Goal: Information Seeking & Learning: Learn about a topic

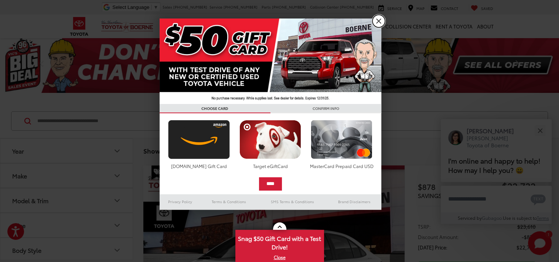
click at [379, 20] on link "X" at bounding box center [378, 21] width 13 height 13
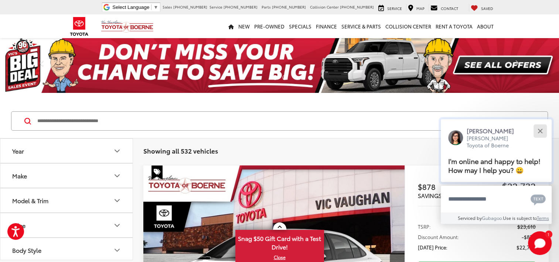
click at [540, 130] on div "Close" at bounding box center [539, 130] width 5 height 5
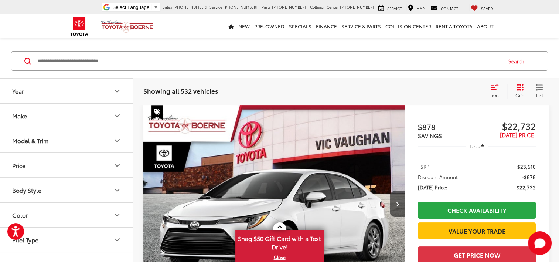
scroll to position [74, 0]
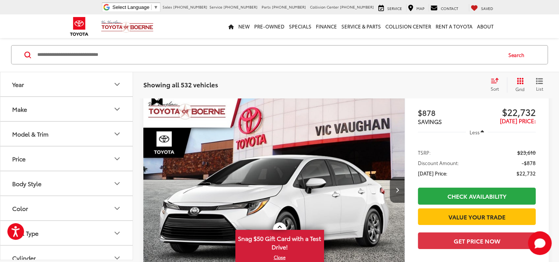
click at [118, 82] on icon "Year" at bounding box center [117, 84] width 9 height 9
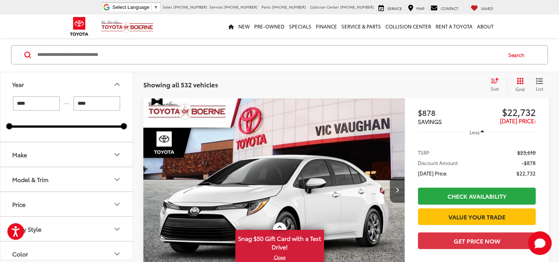
scroll to position [0, 0]
click at [118, 154] on icon "Make" at bounding box center [117, 154] width 9 height 9
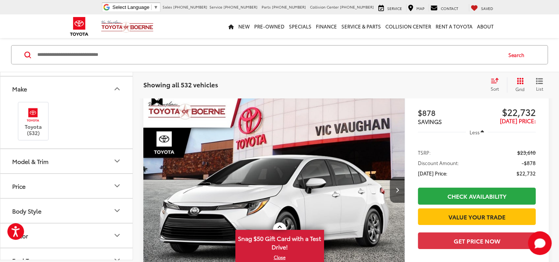
scroll to position [74, 0]
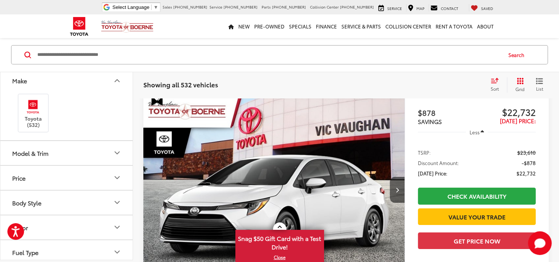
click at [120, 152] on icon "Model & Trim" at bounding box center [117, 152] width 9 height 9
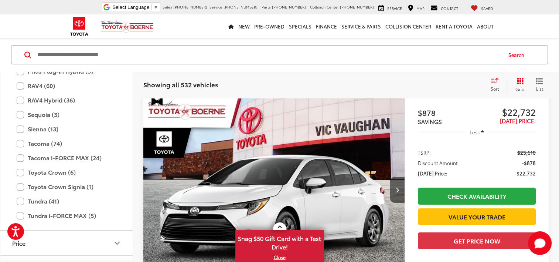
scroll to position [365, 0]
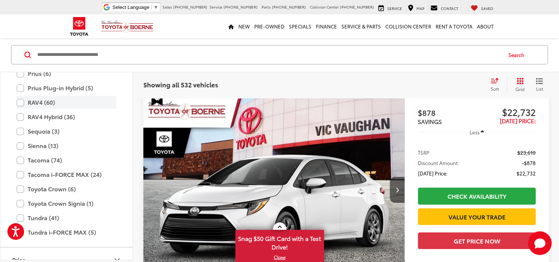
click at [58, 103] on label "RAV4 (60)" at bounding box center [67, 102] width 100 height 13
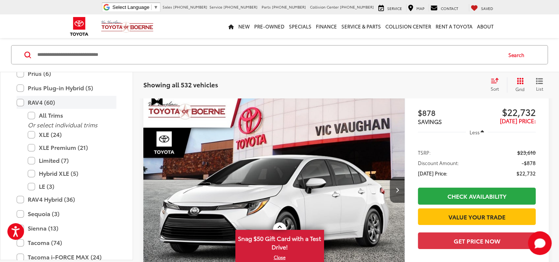
type input "****"
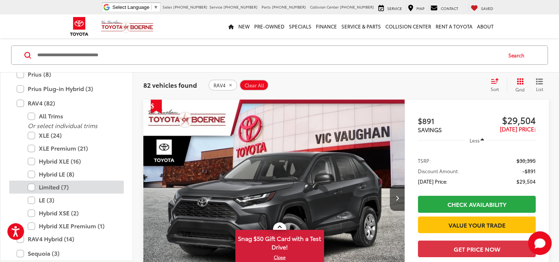
click at [77, 186] on label "Limited (7)" at bounding box center [72, 186] width 89 height 13
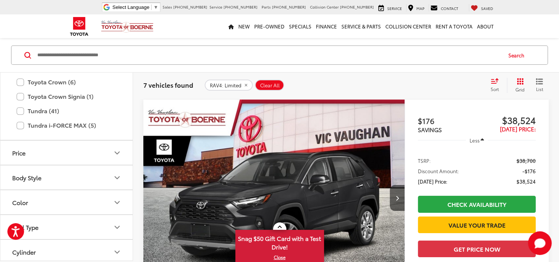
scroll to position [504, 0]
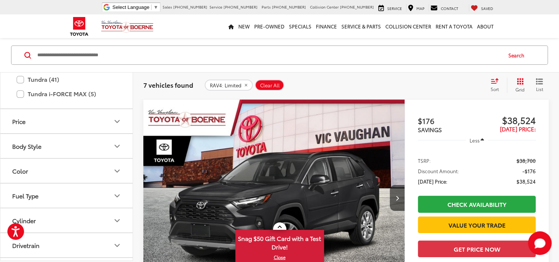
click at [116, 119] on icon "Price" at bounding box center [117, 121] width 9 height 9
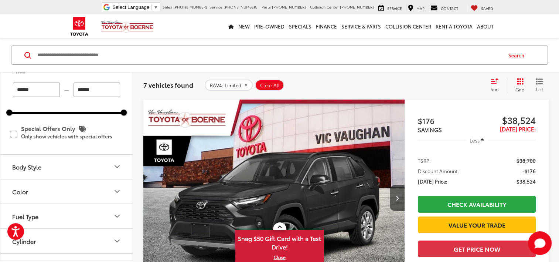
scroll to position [578, 0]
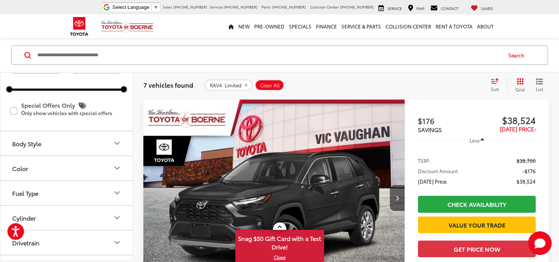
click at [118, 142] on icon "Body Style" at bounding box center [117, 143] width 4 height 2
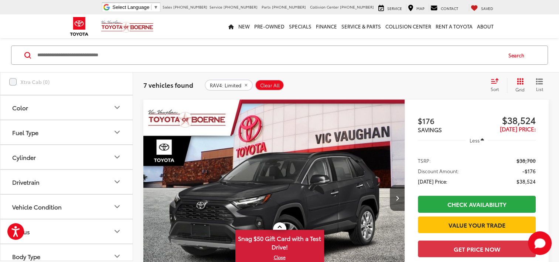
scroll to position [836, 0]
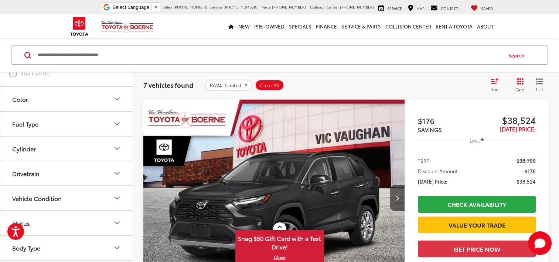
click at [120, 97] on icon "Color" at bounding box center [117, 98] width 9 height 9
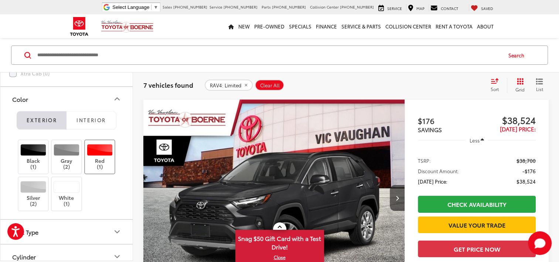
click at [101, 148] on div at bounding box center [100, 150] width 26 height 12
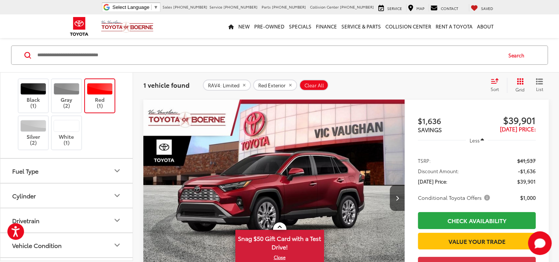
scroll to position [910, 0]
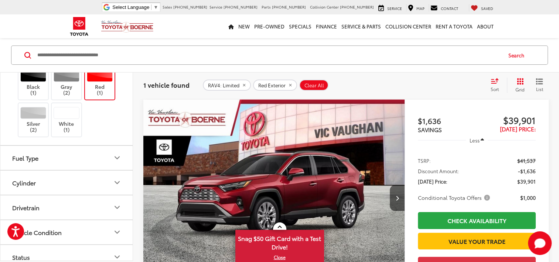
click at [118, 156] on icon "Fuel Type" at bounding box center [117, 157] width 4 height 2
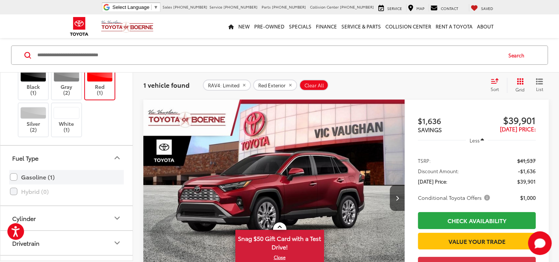
click at [27, 174] on label "Gasoline (1)" at bounding box center [66, 176] width 113 height 13
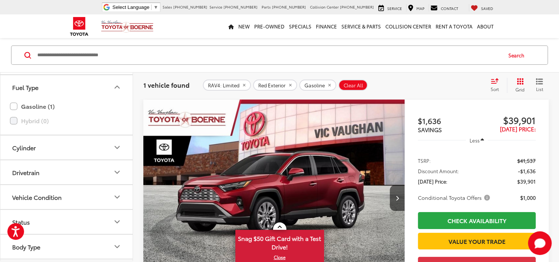
scroll to position [984, 0]
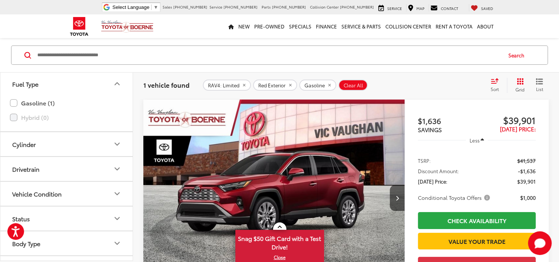
click at [117, 142] on icon "Cylinder" at bounding box center [117, 143] width 9 height 9
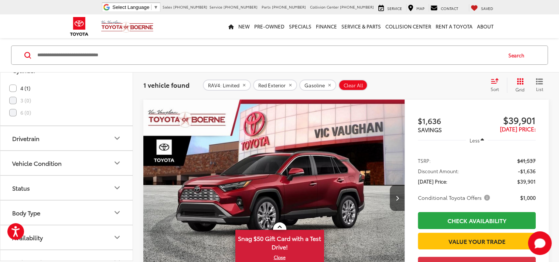
scroll to position [1068, 0]
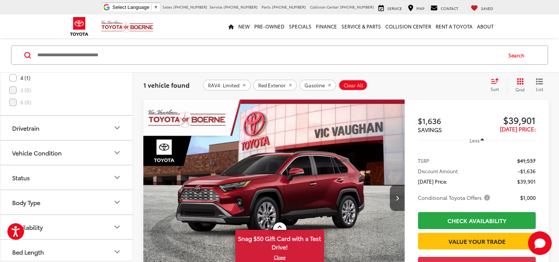
click at [120, 151] on icon "Vehicle Condition" at bounding box center [117, 152] width 9 height 9
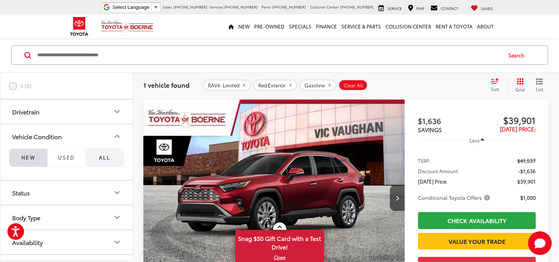
scroll to position [1100, 0]
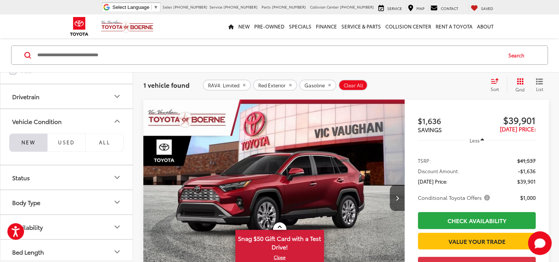
click at [116, 176] on icon "Status" at bounding box center [117, 177] width 4 height 2
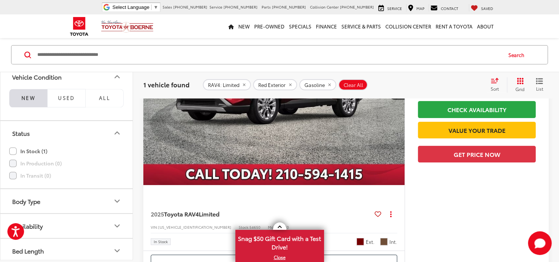
scroll to position [214, 0]
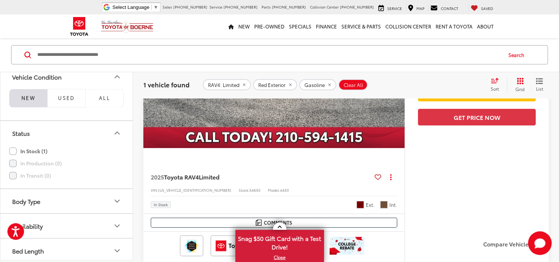
click at [116, 200] on icon "Body Type" at bounding box center [117, 201] width 4 height 2
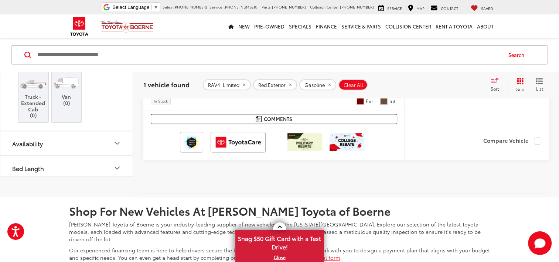
scroll to position [324, 0]
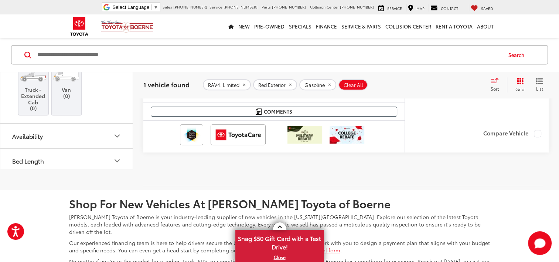
click at [118, 135] on icon "Availability" at bounding box center [117, 136] width 4 height 2
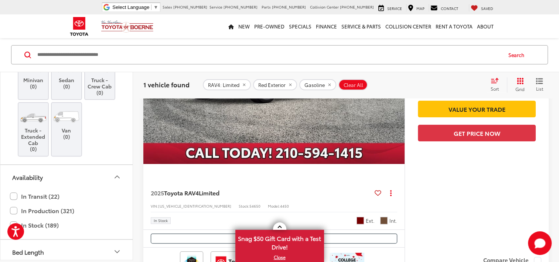
scroll to position [197, 0]
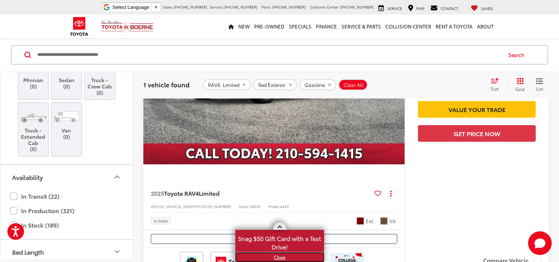
click at [282, 256] on link "X" at bounding box center [279, 257] width 87 height 8
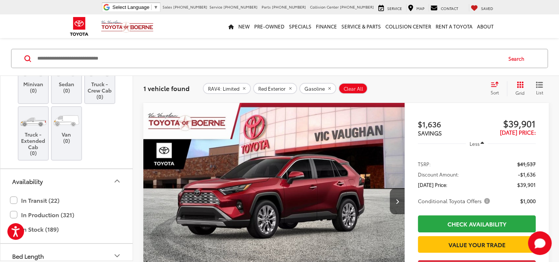
scroll to position [49, 0]
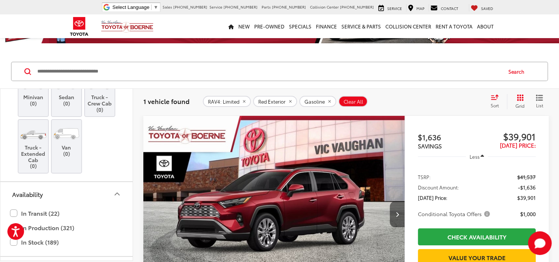
click at [400, 215] on button "Next image" at bounding box center [397, 214] width 15 height 26
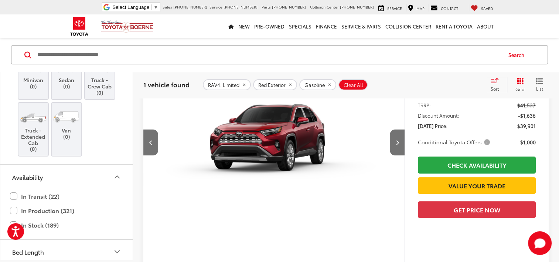
scroll to position [86, 0]
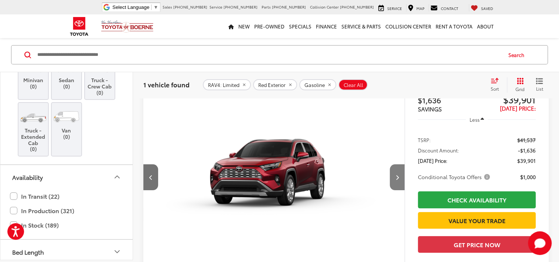
click at [400, 174] on button "Next image" at bounding box center [397, 177] width 15 height 26
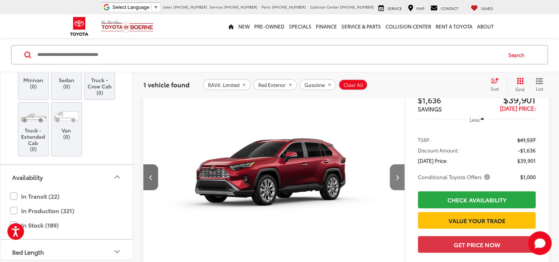
scroll to position [0, 525]
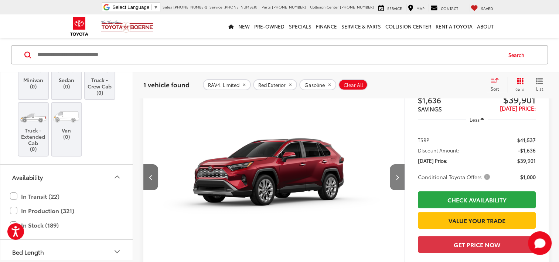
click at [397, 174] on button "Next image" at bounding box center [397, 177] width 15 height 26
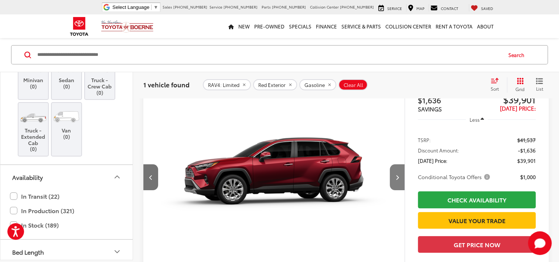
click at [397, 174] on icon "Next image" at bounding box center [396, 176] width 3 height 5
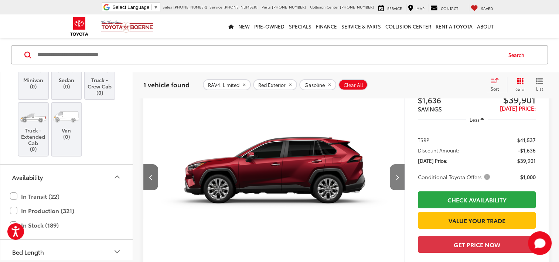
click at [397, 174] on icon "Next image" at bounding box center [396, 176] width 3 height 5
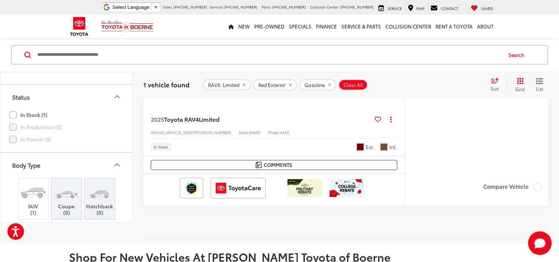
scroll to position [1091, 0]
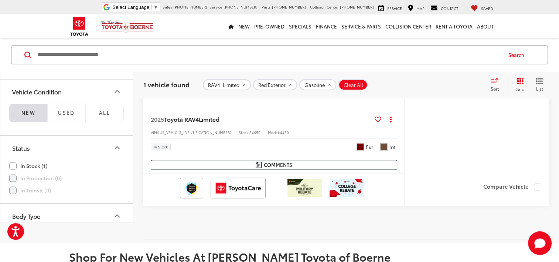
click at [18, 163] on label "In Stock (1)" at bounding box center [28, 166] width 38 height 12
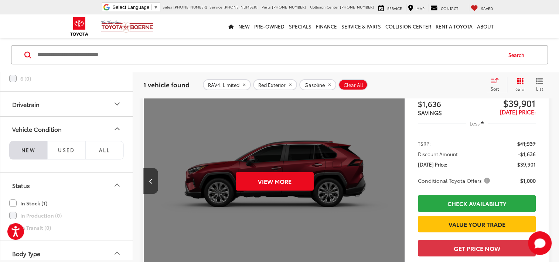
scroll to position [66, 0]
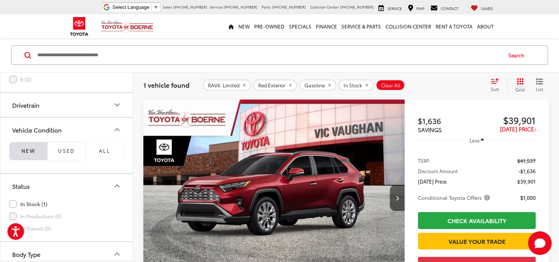
click at [31, 154] on li "NEW" at bounding box center [28, 150] width 38 height 18
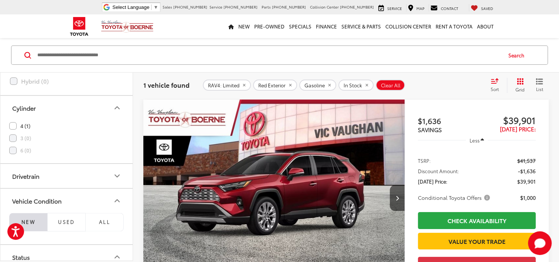
scroll to position [980, 0]
click at [119, 177] on icon "Drivetrain" at bounding box center [117, 178] width 4 height 2
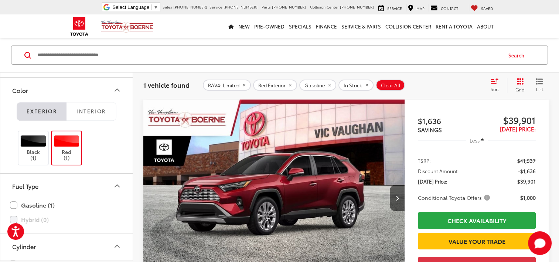
scroll to position [833, 0]
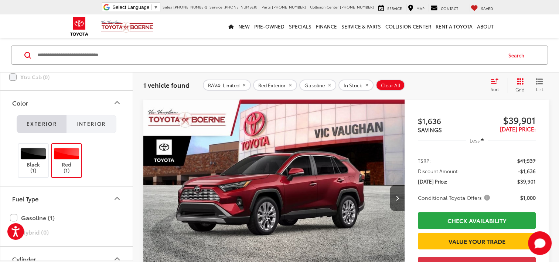
click at [103, 120] on span "Interior" at bounding box center [90, 123] width 29 height 7
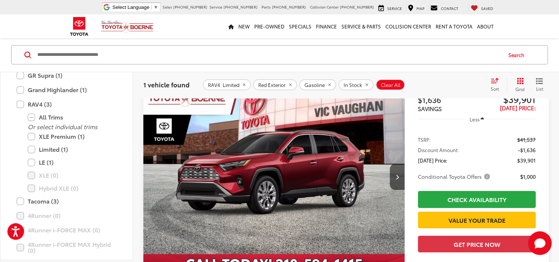
scroll to position [74, 0]
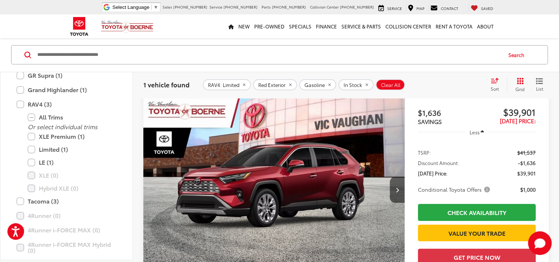
click at [294, 188] on img "2025 Toyota RAV4 Limited 0" at bounding box center [274, 189] width 262 height 197
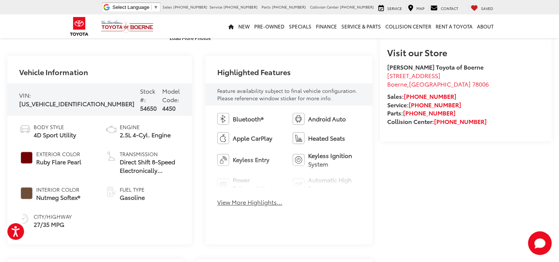
click at [236, 202] on button "View More Highlights..." at bounding box center [249, 202] width 65 height 8
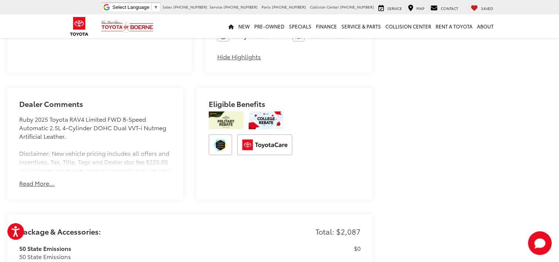
scroll to position [517, 0]
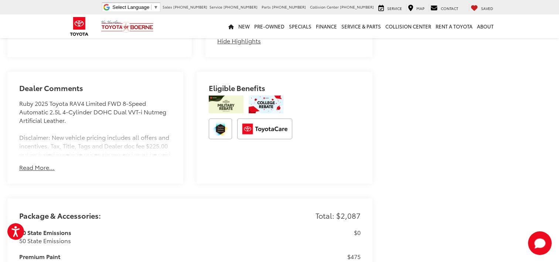
click at [42, 163] on button "Read More..." at bounding box center [36, 167] width 35 height 8
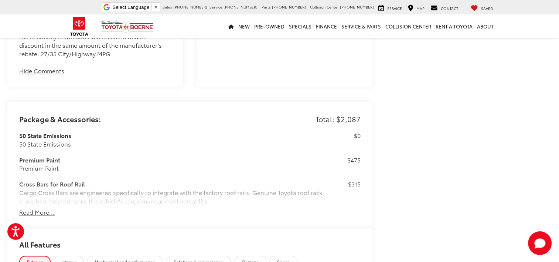
scroll to position [739, 0]
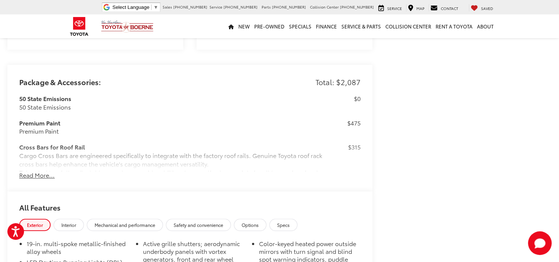
click at [31, 171] on button "Read More..." at bounding box center [36, 175] width 35 height 8
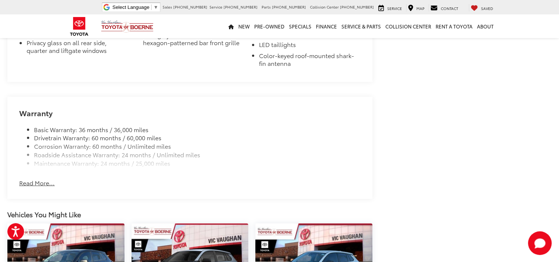
scroll to position [1345, 0]
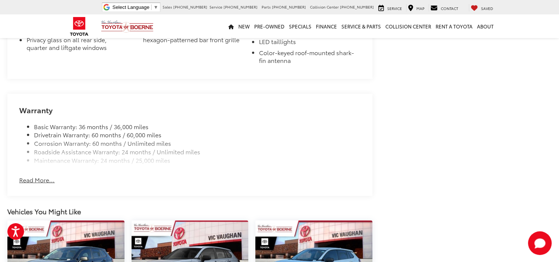
click at [37, 175] on button "Read More..." at bounding box center [36, 179] width 35 height 8
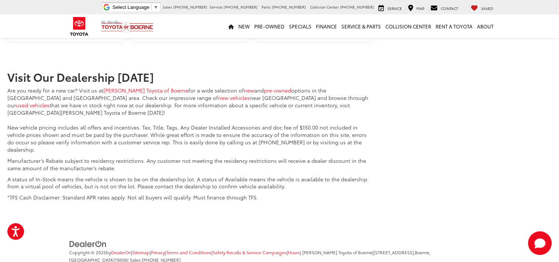
scroll to position [1708, 0]
